Goal: Task Accomplishment & Management: Use online tool/utility

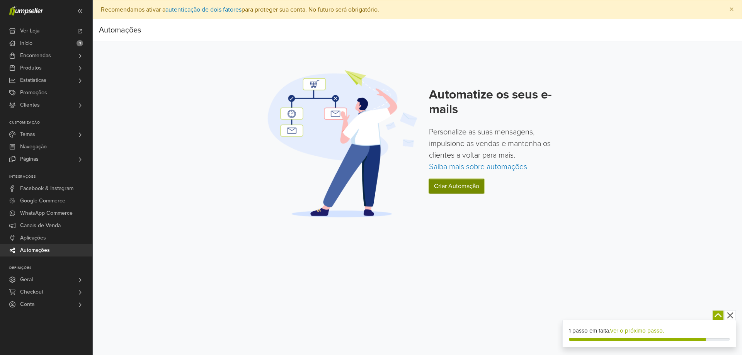
click at [458, 186] on link "Criar Automação" at bounding box center [456, 186] width 55 height 15
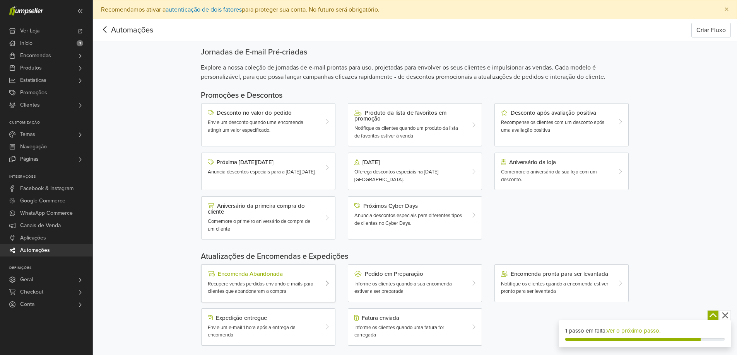
click at [293, 293] on div "Recupere vendas perdidas enviando e-mails para clientes que abandonaram a compra" at bounding box center [263, 288] width 110 height 15
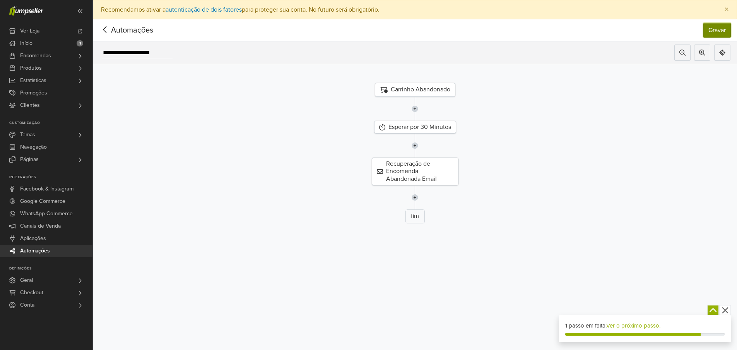
click at [722, 31] on button "Gravar" at bounding box center [716, 30] width 27 height 15
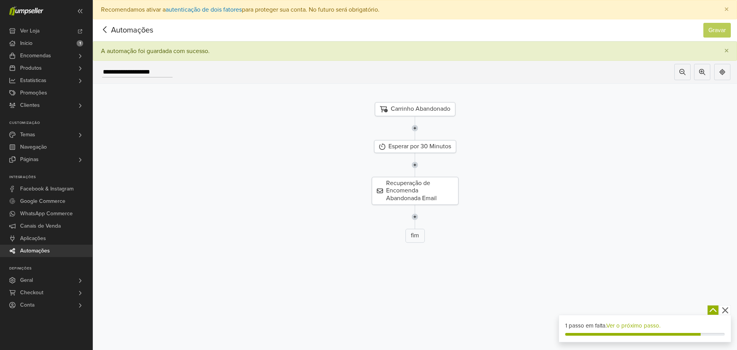
click at [108, 31] on icon at bounding box center [105, 30] width 12 height 10
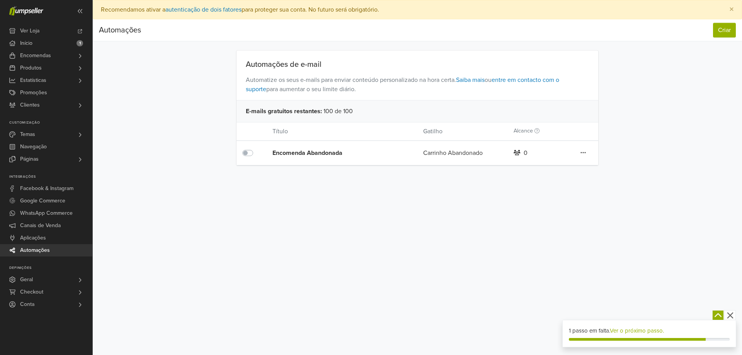
click at [47, 247] on span "Automações" at bounding box center [35, 250] width 30 height 12
